Goal: Navigation & Orientation: Find specific page/section

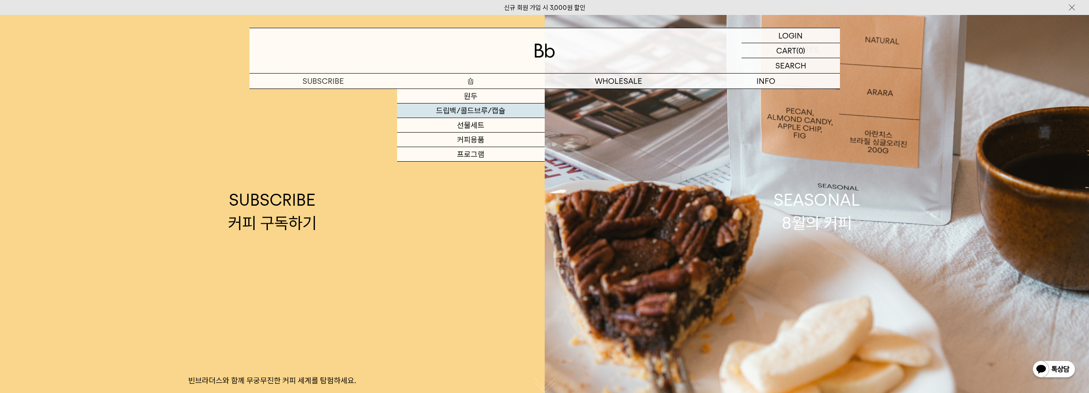
click at [479, 112] on link "드립백/콜드브루/캡슐" at bounding box center [471, 111] width 148 height 15
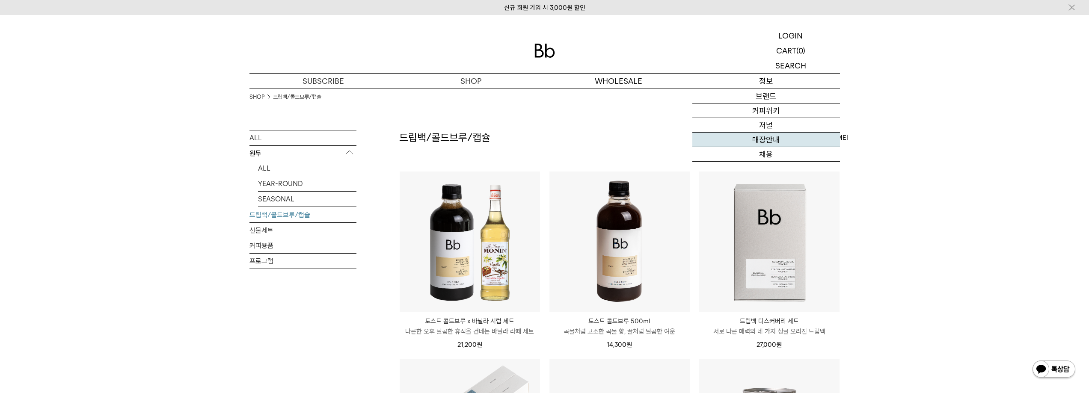
drag, startPoint x: 757, startPoint y: 137, endPoint x: 711, endPoint y: 135, distance: 45.8
click at [756, 137] on link "매장안내" at bounding box center [767, 140] width 148 height 15
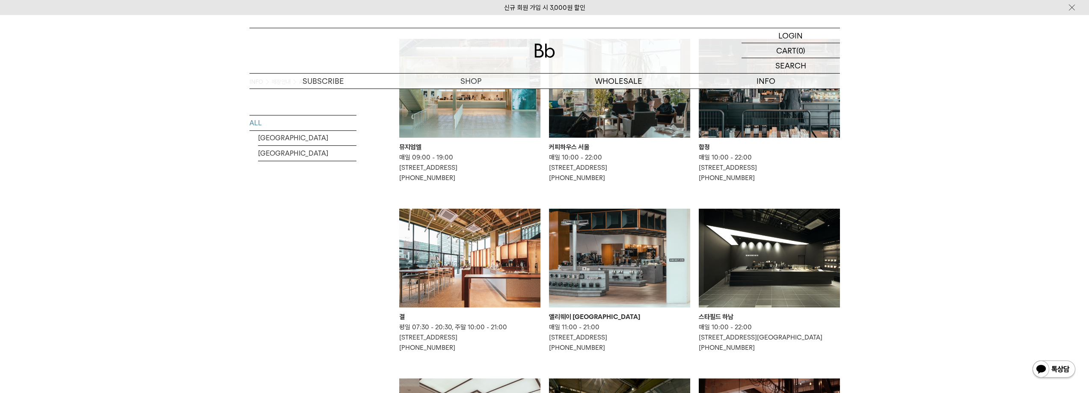
scroll to position [86, 0]
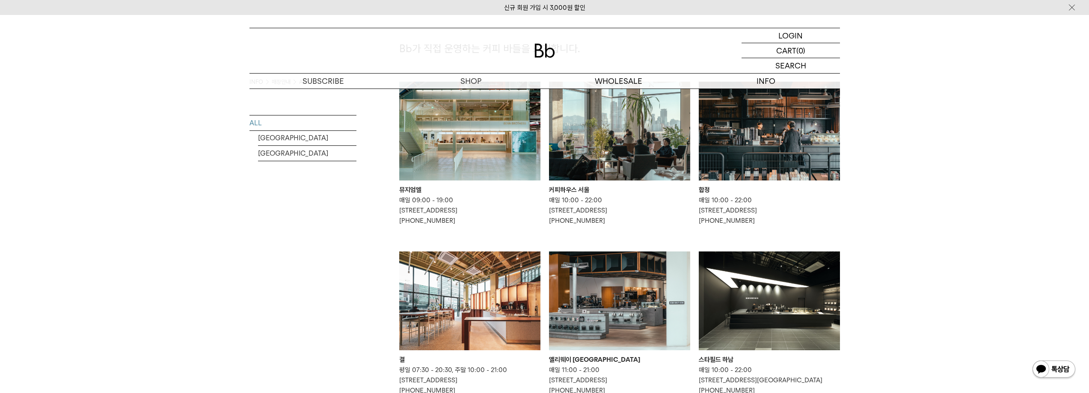
click at [628, 147] on img at bounding box center [619, 131] width 141 height 99
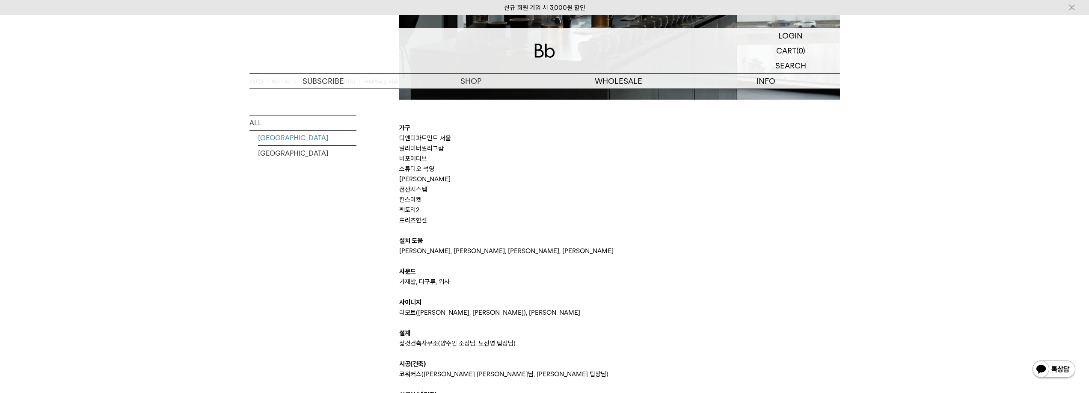
scroll to position [1712, 0]
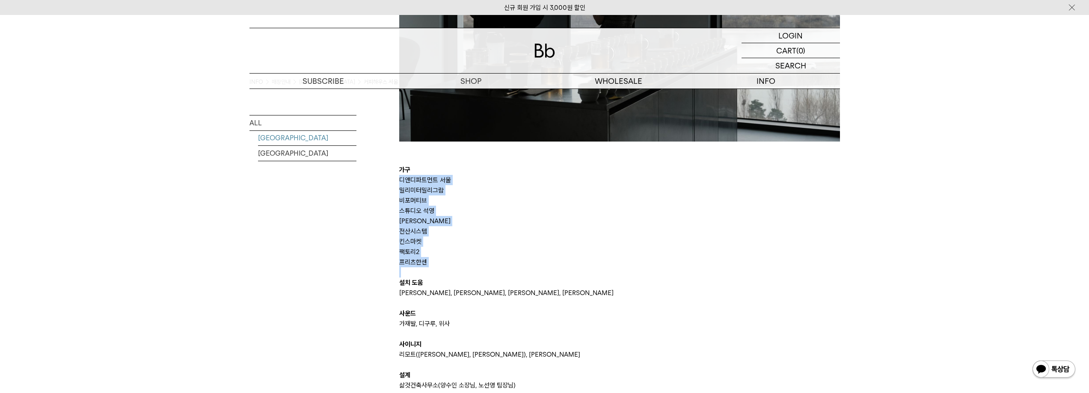
drag, startPoint x: 398, startPoint y: 182, endPoint x: 449, endPoint y: 271, distance: 102.4
click at [467, 241] on p "킨스마켓" at bounding box center [619, 242] width 441 height 10
drag, startPoint x: 429, startPoint y: 202, endPoint x: 441, endPoint y: 254, distance: 53.1
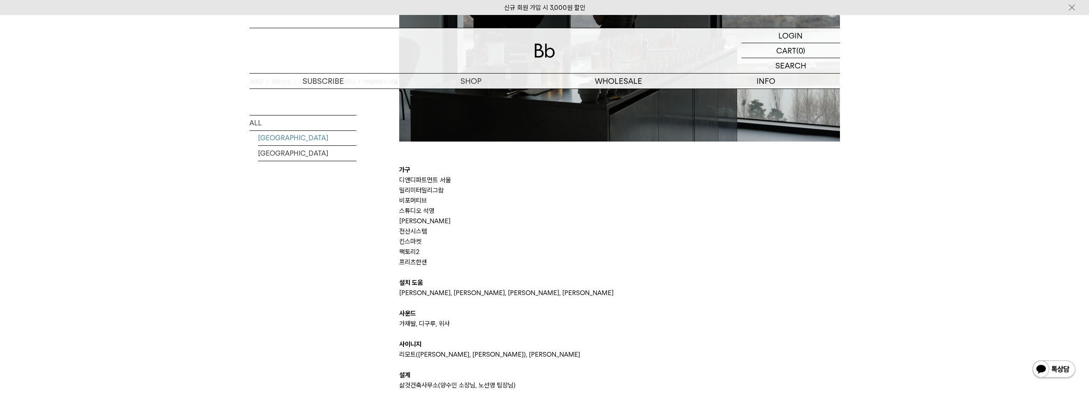
click at [441, 254] on p "팩토리2" at bounding box center [619, 252] width 441 height 10
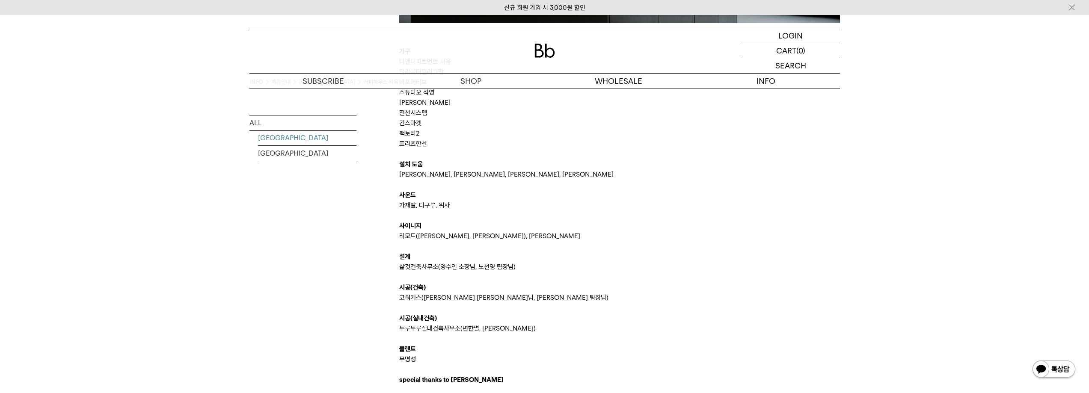
scroll to position [1841, 0]
